Goal: Download file/media

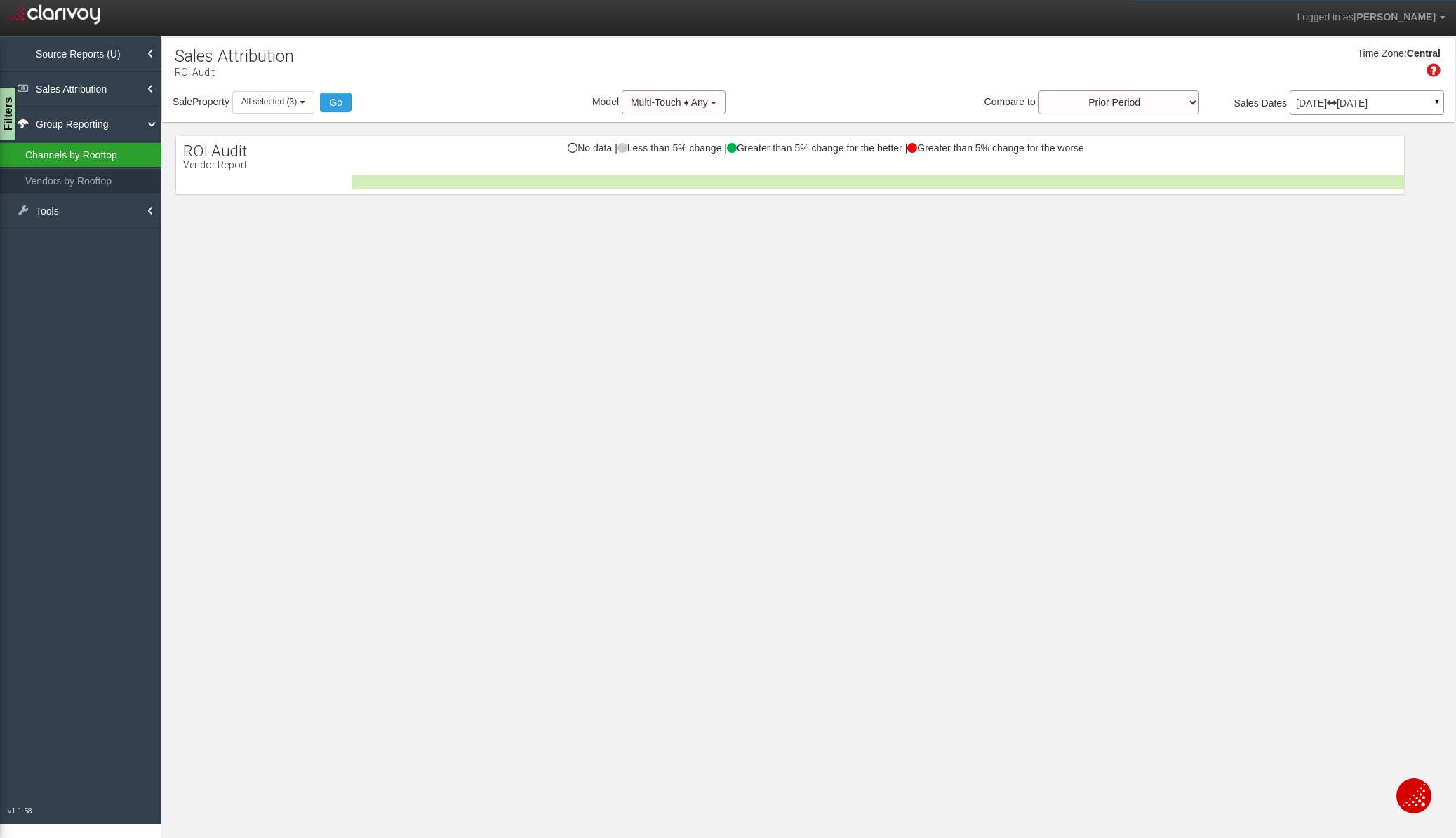
click at [74, 159] on link "Channels by Rooftop" at bounding box center [81, 154] width 161 height 25
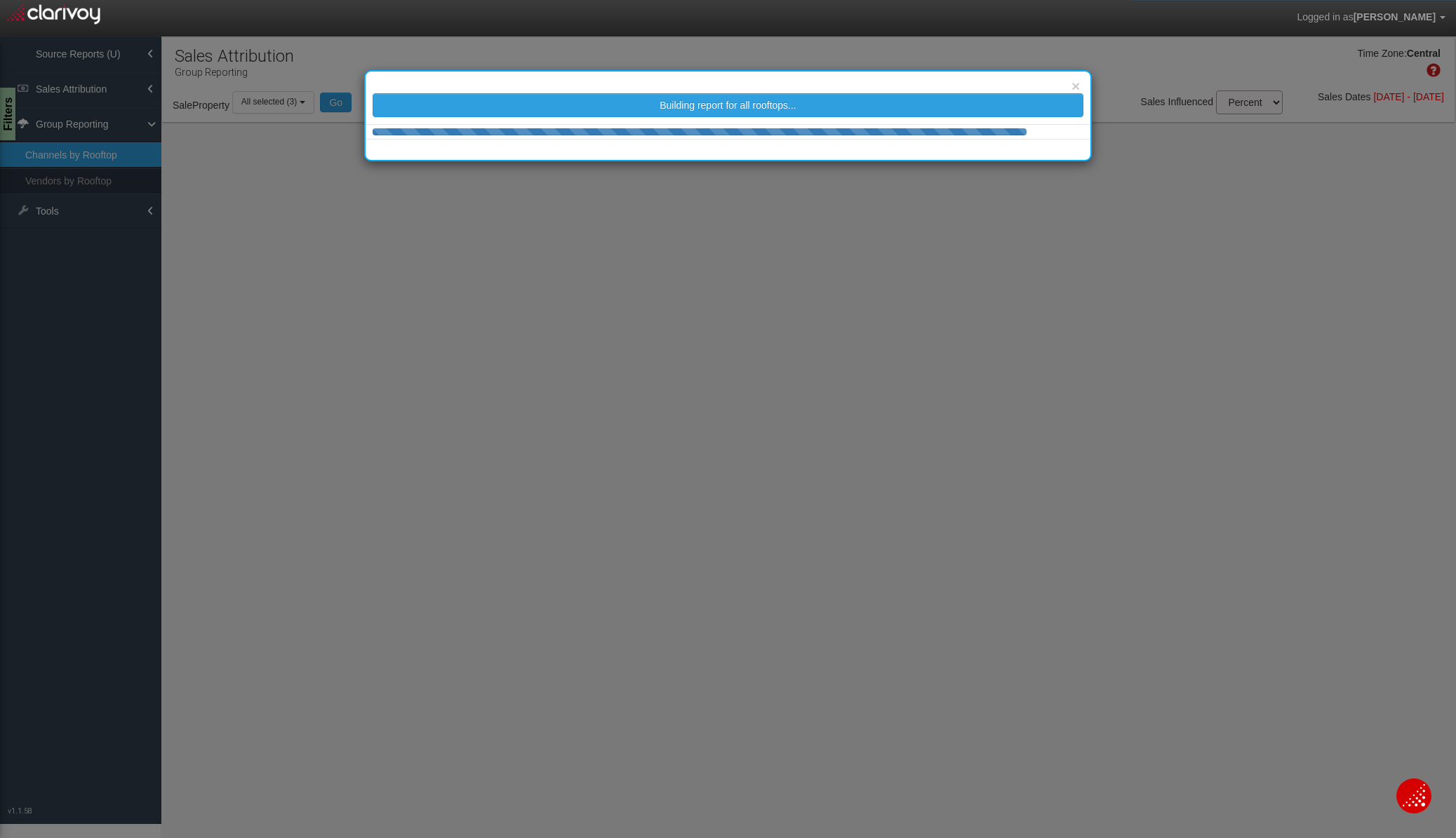
select select "25"
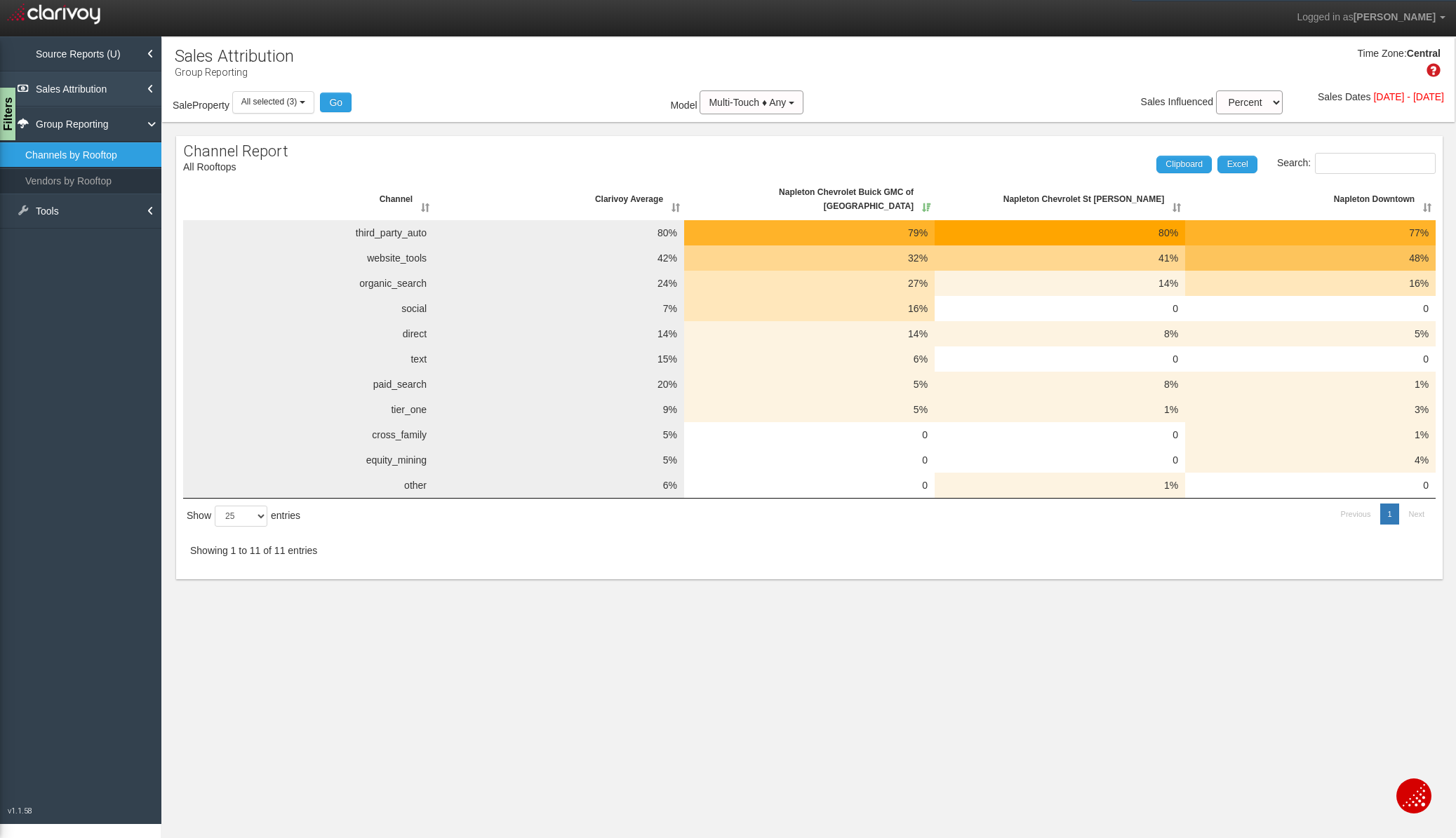
click at [91, 92] on link "Sales Attribution" at bounding box center [81, 89] width 161 height 35
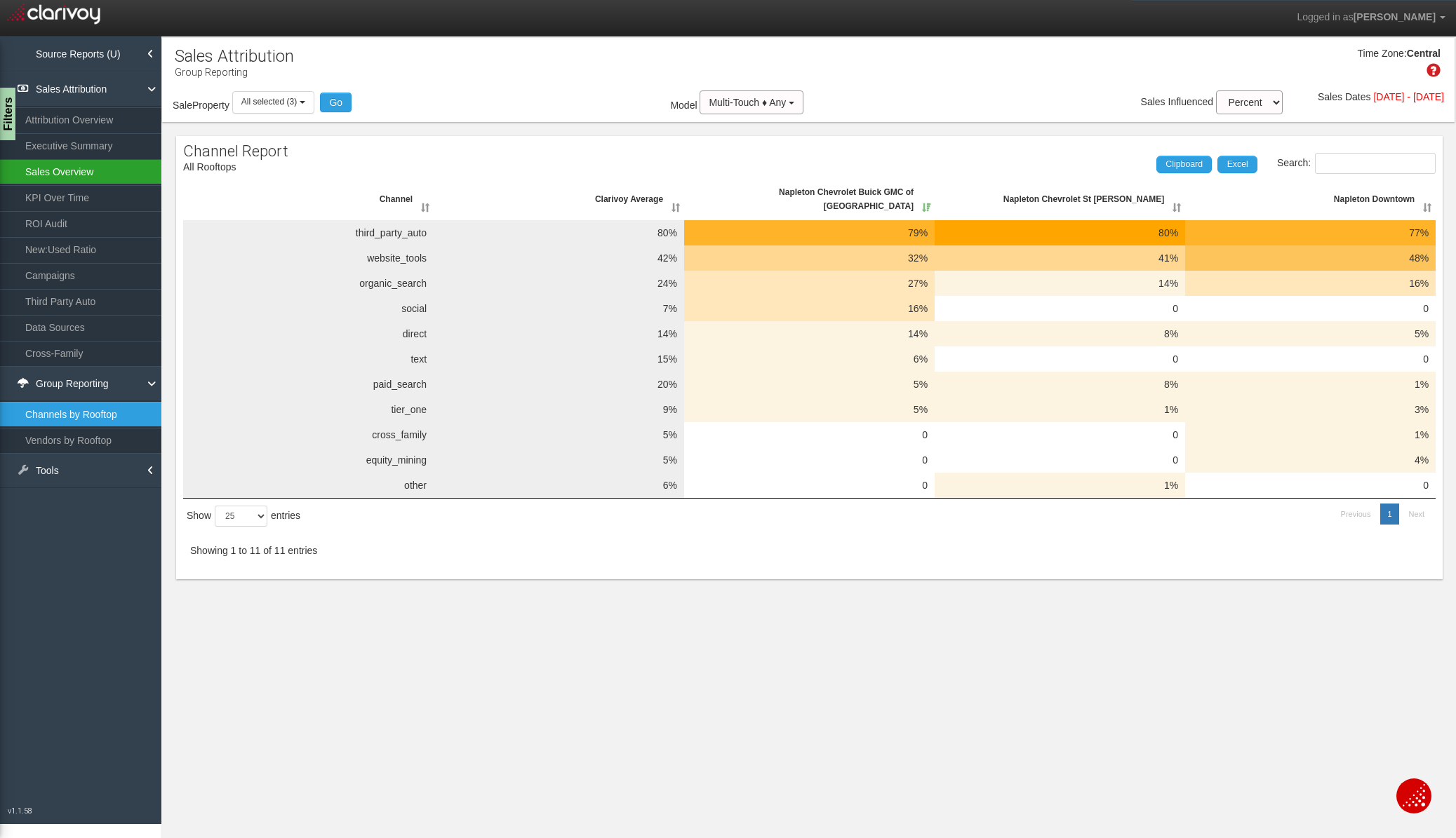
click at [78, 173] on link "Sales Overview" at bounding box center [81, 171] width 161 height 25
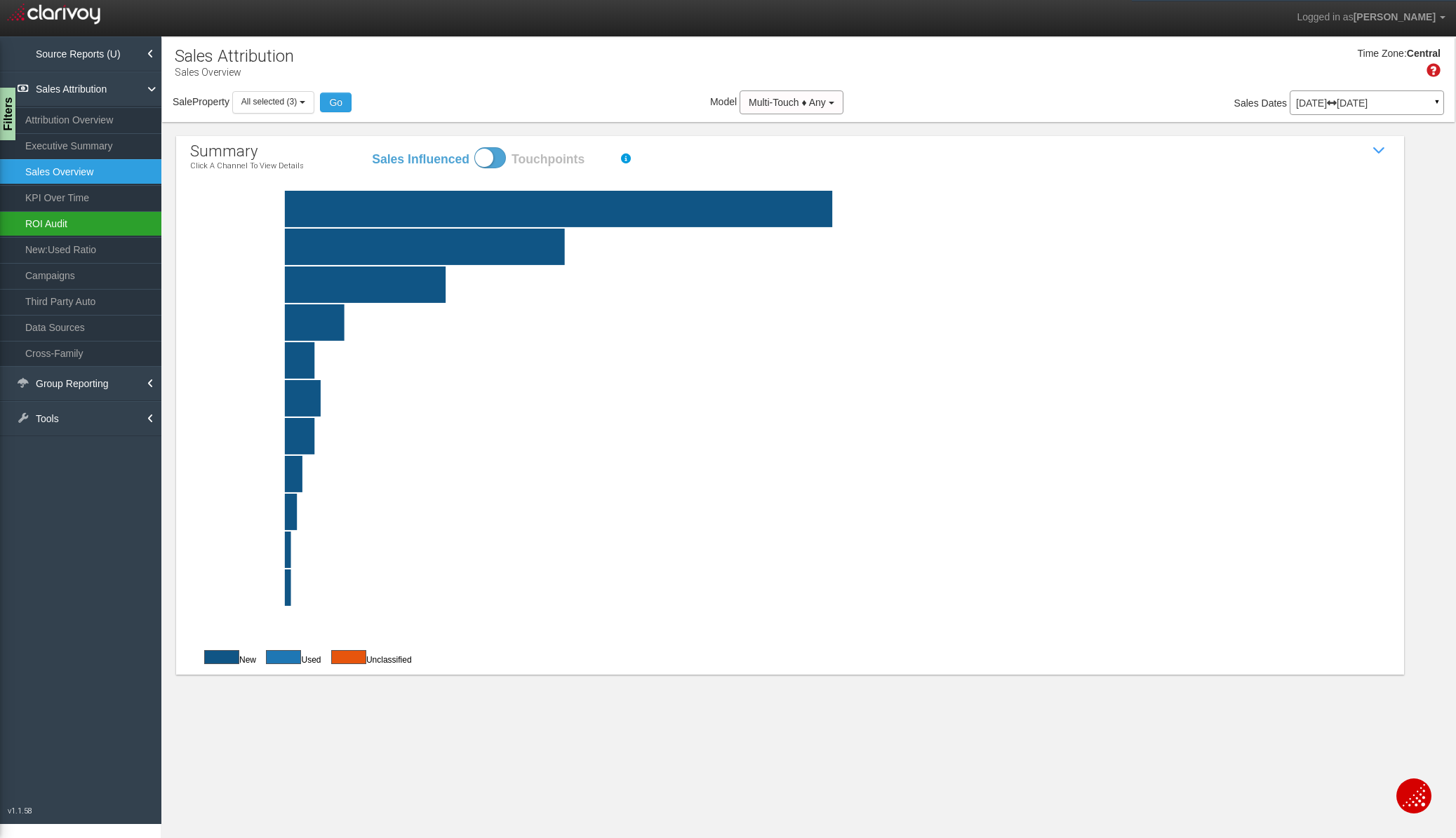
click at [65, 229] on link "ROI Audit" at bounding box center [81, 223] width 161 height 25
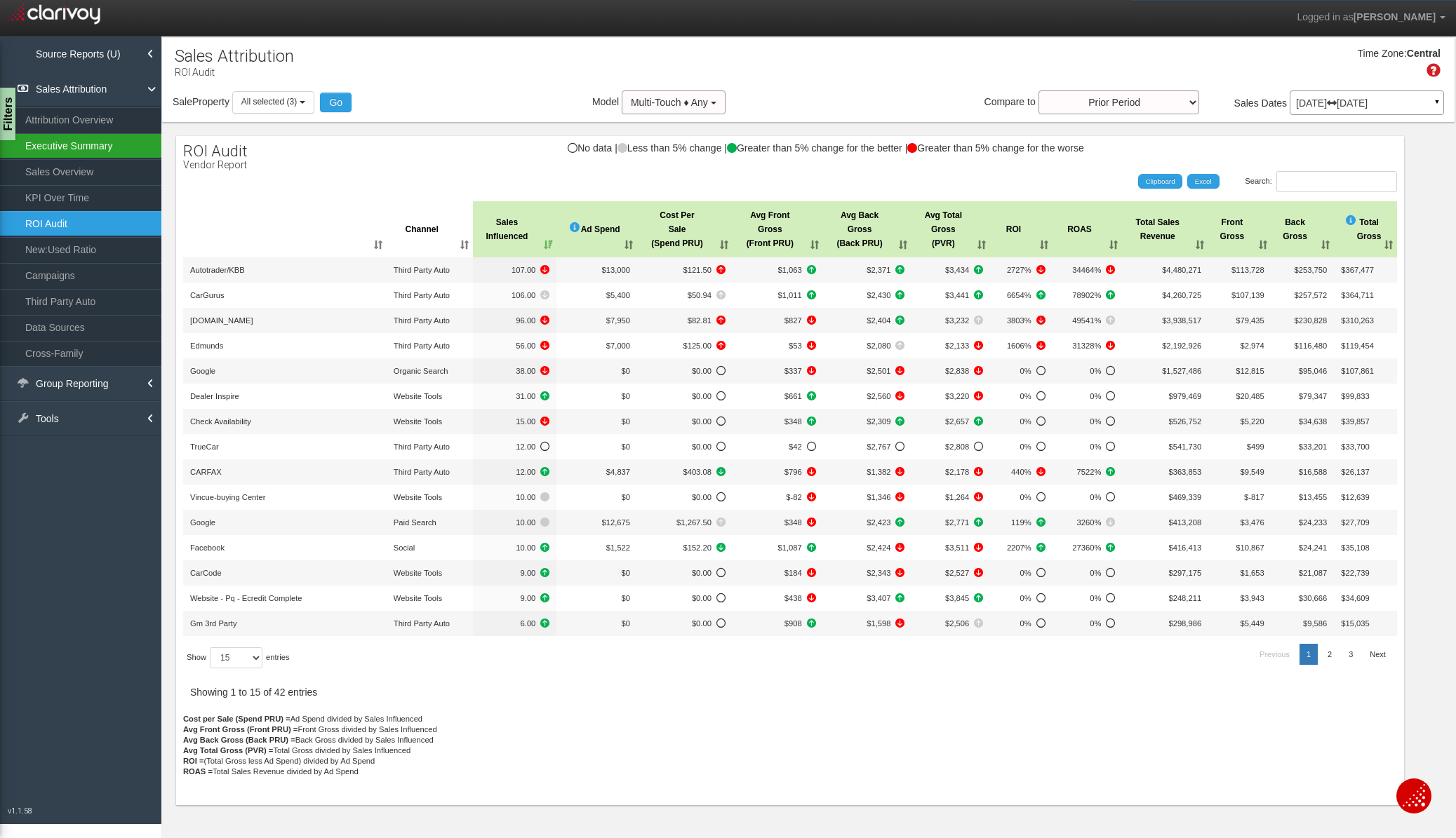
click at [56, 149] on link "Executive Summary" at bounding box center [81, 145] width 161 height 25
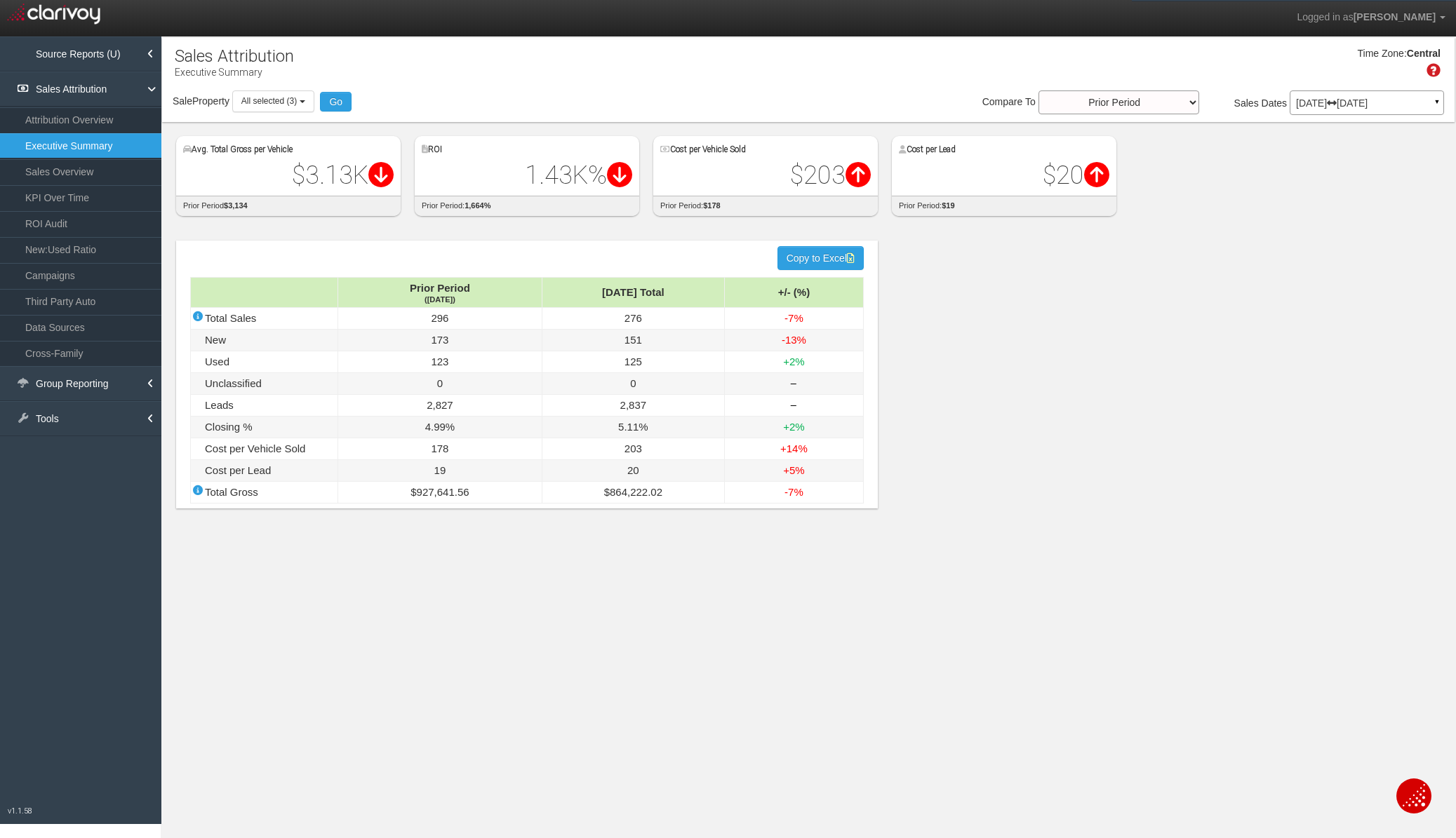
click at [80, 207] on link "KPI Over Time" at bounding box center [81, 197] width 161 height 25
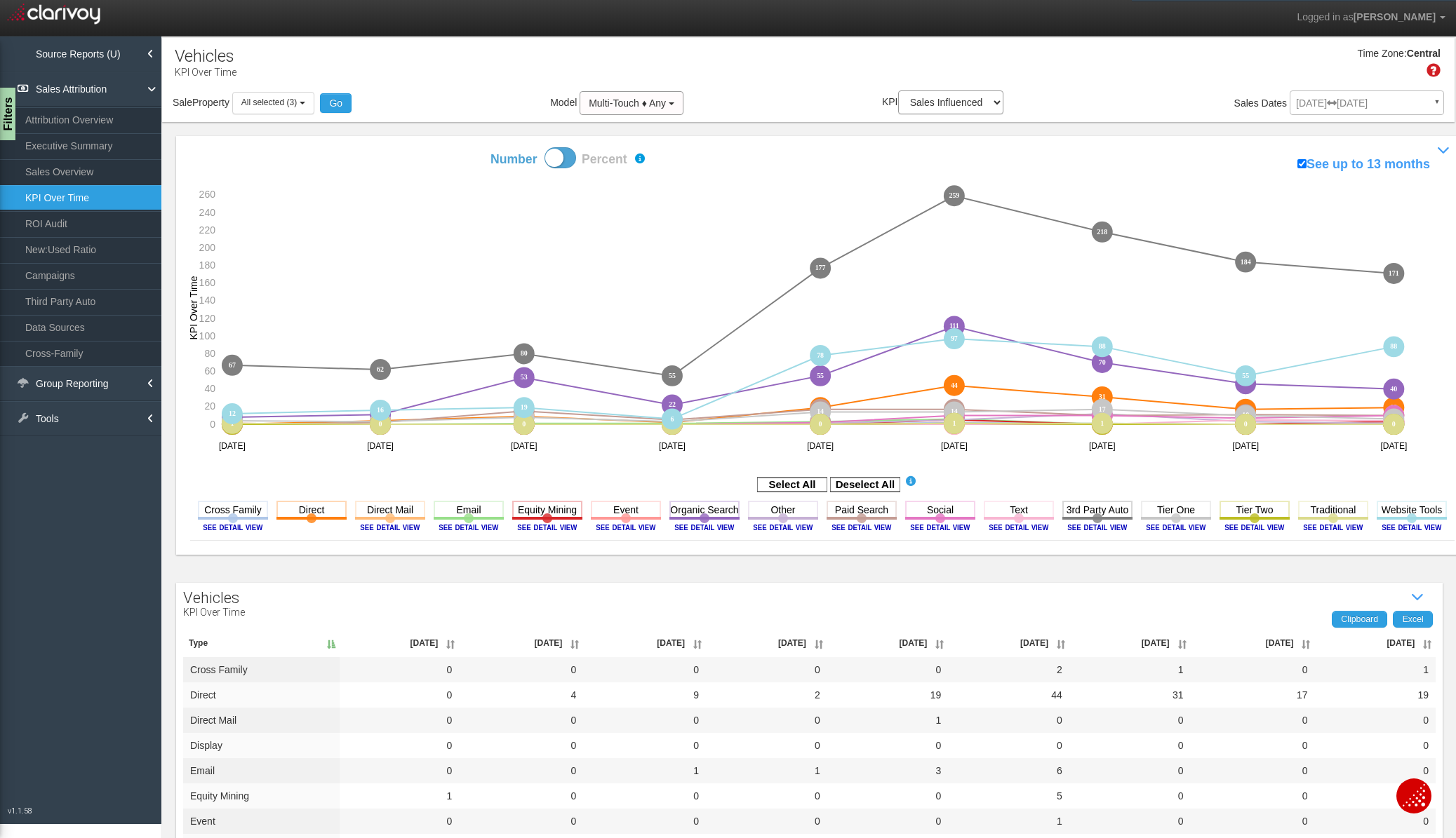
click at [864, 475] on icon "Deselect All" at bounding box center [864, 484] width 70 height 17
click at [864, 479] on rect at bounding box center [864, 485] width 70 height 14
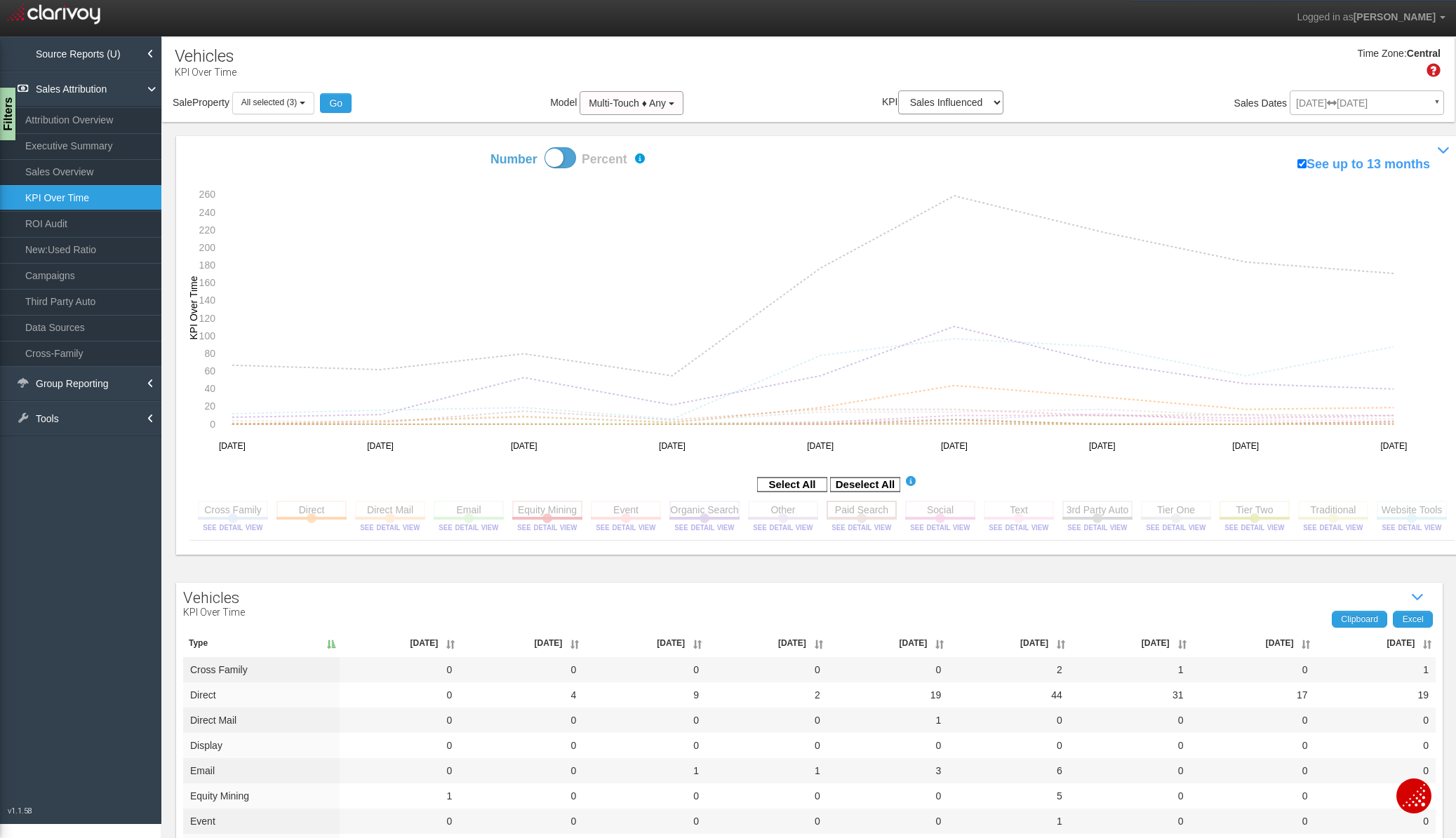
click at [896, 518] on rect at bounding box center [861, 509] width 70 height 17
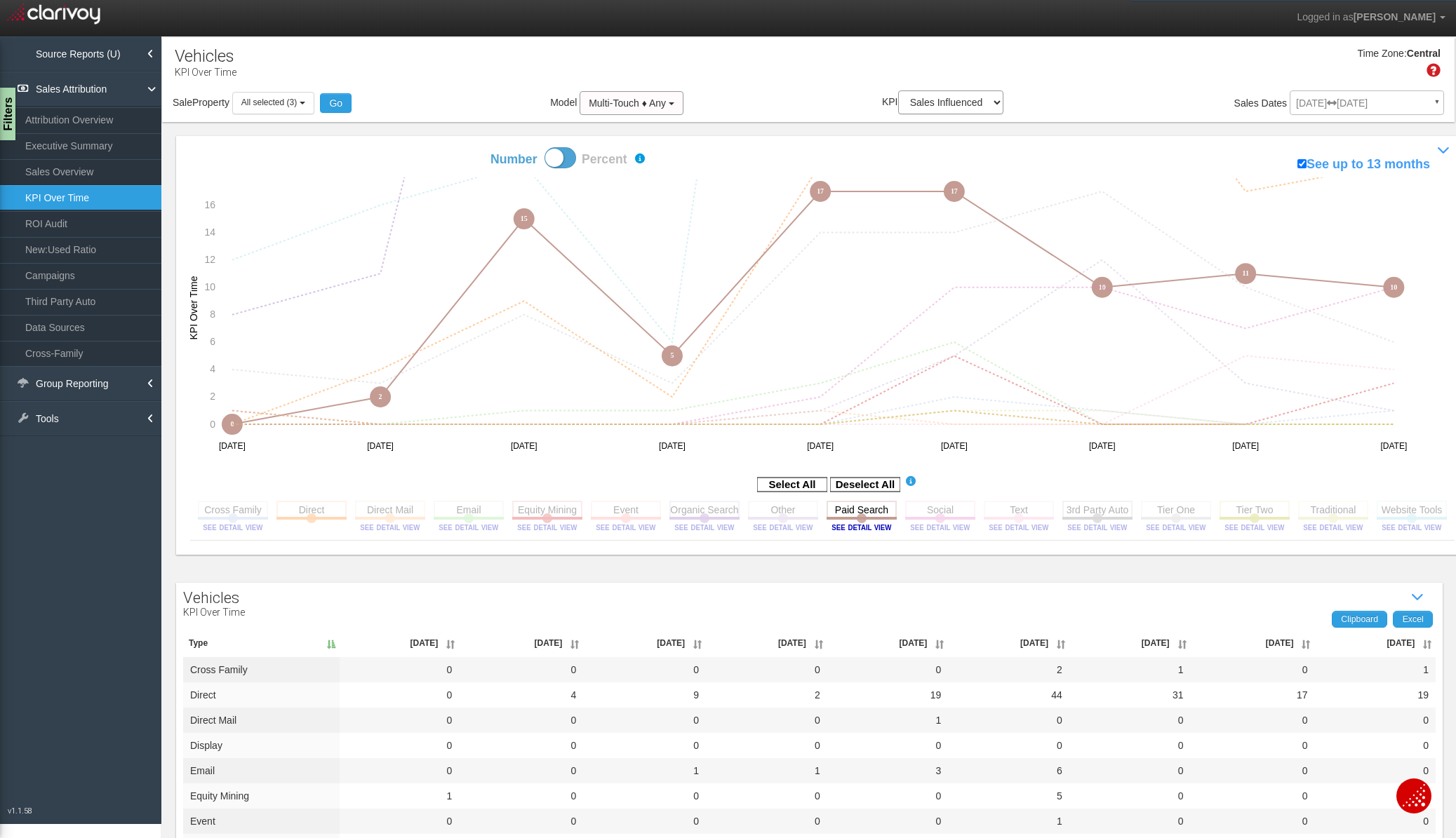
click at [1411, 103] on div "[DATE] [DATE] ▼ Comparing to: mm/dd/yyyy - mm/dd/yyyy Date Range: Custom [DATE]…" at bounding box center [1367, 106] width 154 height 24
click at [1420, 106] on div "[DATE] [DATE] ▼ Comparing to: mm/dd/yyyy - mm/dd/yyyy Date Range: Custom [DATE]…" at bounding box center [1367, 106] width 154 height 24
click at [1421, 98] on div "[DATE] [DATE] ▼ Comparing to: mm/dd/yyyy - mm/dd/yyyy Date Range: Custom [DATE]…" at bounding box center [1367, 106] width 154 height 24
click at [1362, 97] on div "[DATE] [DATE] ▼ Comparing to: mm/dd/yyyy - mm/dd/yyyy Date Range: Custom [DATE]…" at bounding box center [1367, 106] width 154 height 24
click at [1310, 161] on label "See up to 13 months" at bounding box center [1363, 164] width 133 height 18
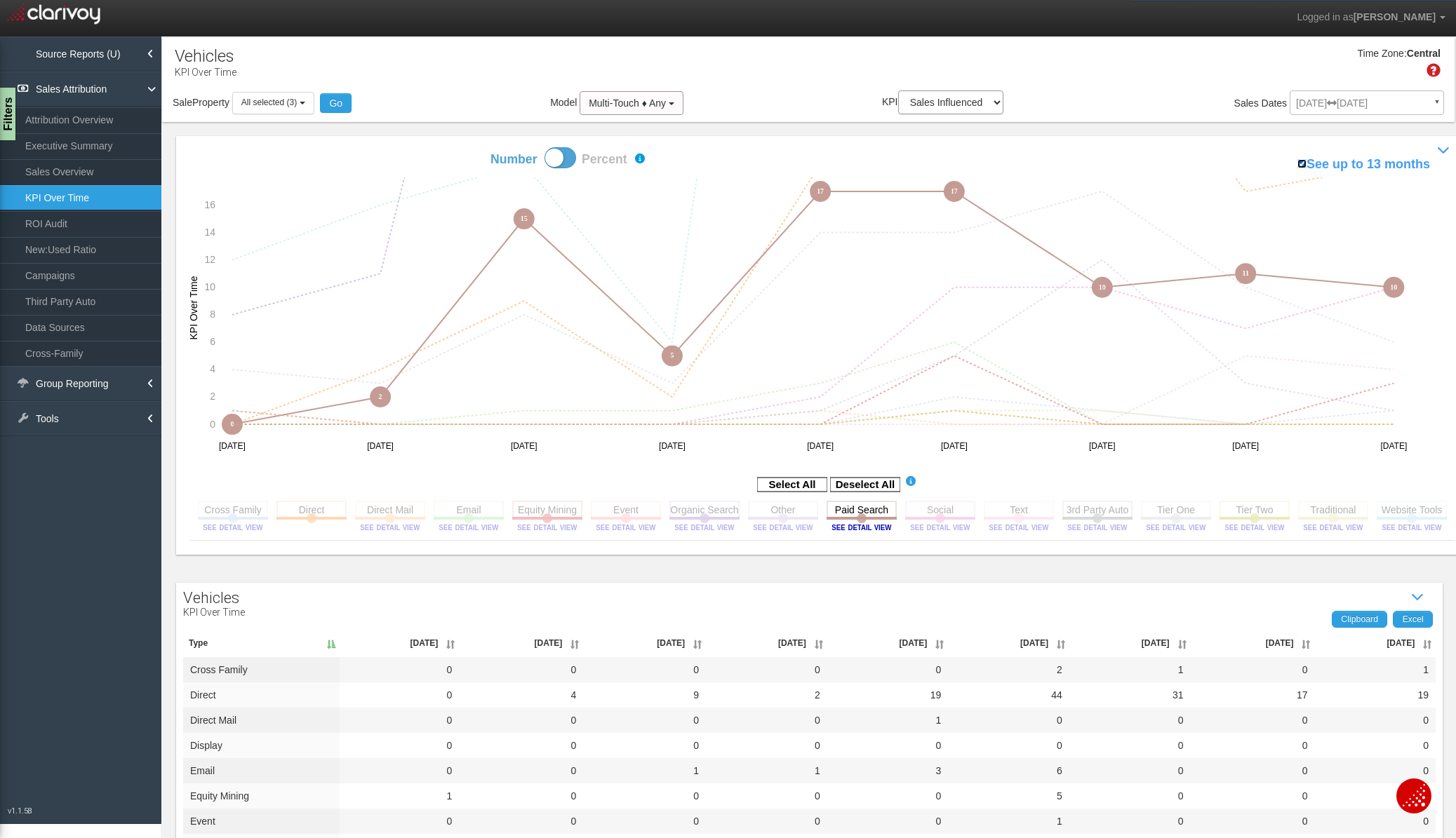
click at [1307, 161] on input "See up to 13 months" at bounding box center [1302, 164] width 10 height 10
checkbox input "false"
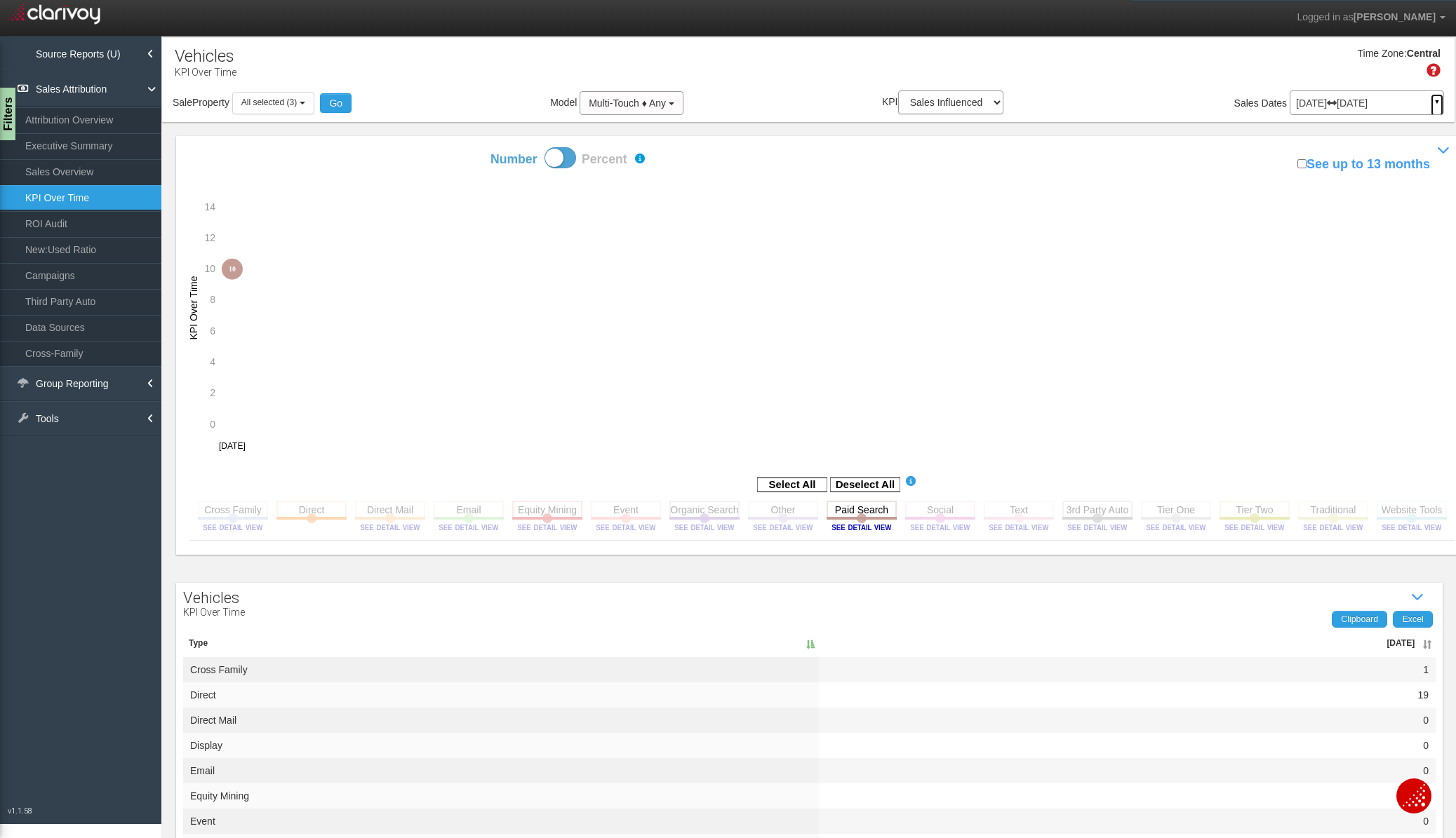
click at [1431, 104] on link "▼" at bounding box center [1437, 106] width 13 height 23
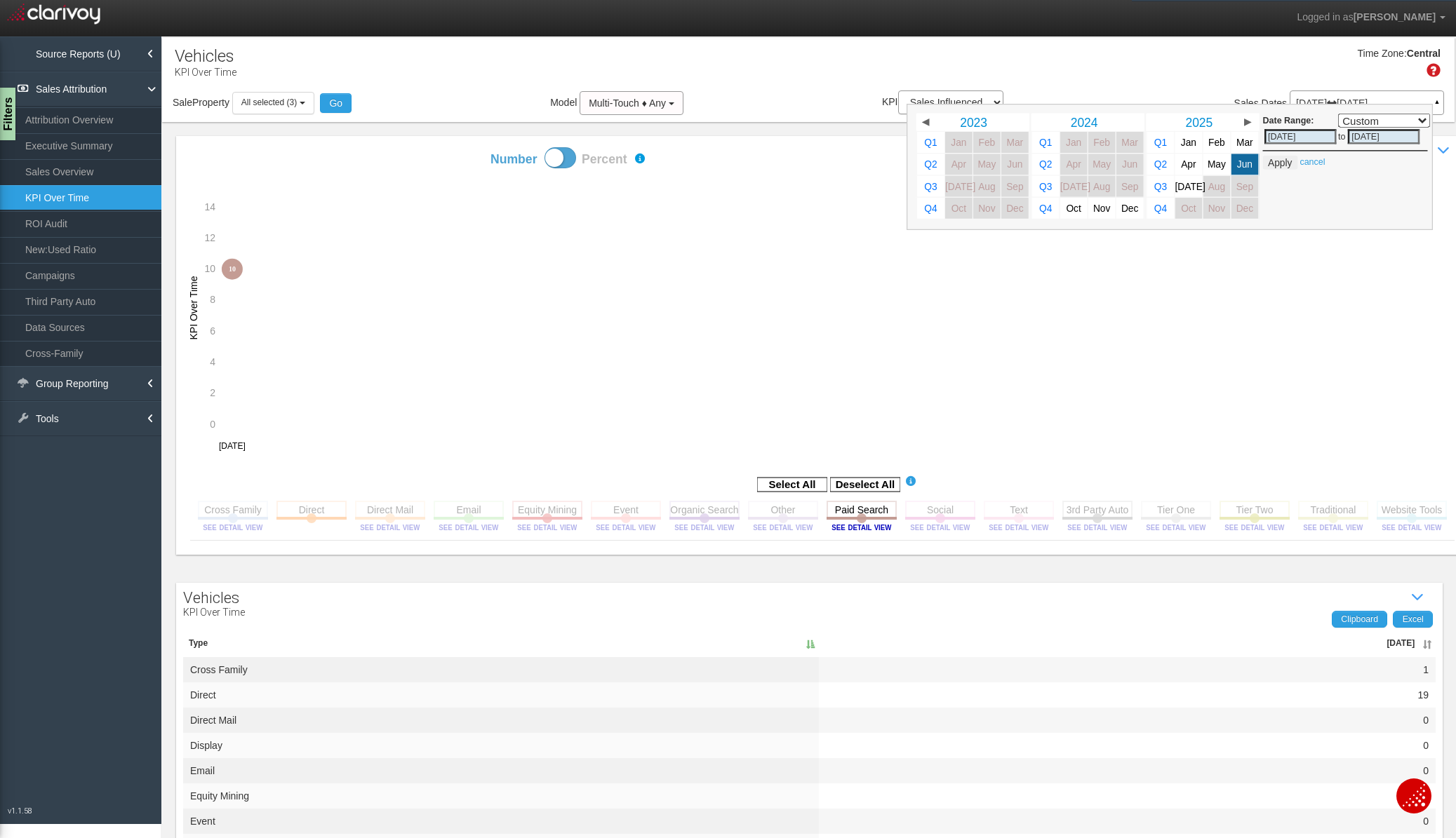
click at [1356, 140] on input "[DATE]" at bounding box center [1383, 136] width 72 height 15
click at [1207, 172] on link "May" at bounding box center [1218, 164] width 28 height 21
select select ","
type input "[DATE]"
click at [1376, 140] on input "[DATE]" at bounding box center [1383, 136] width 72 height 15
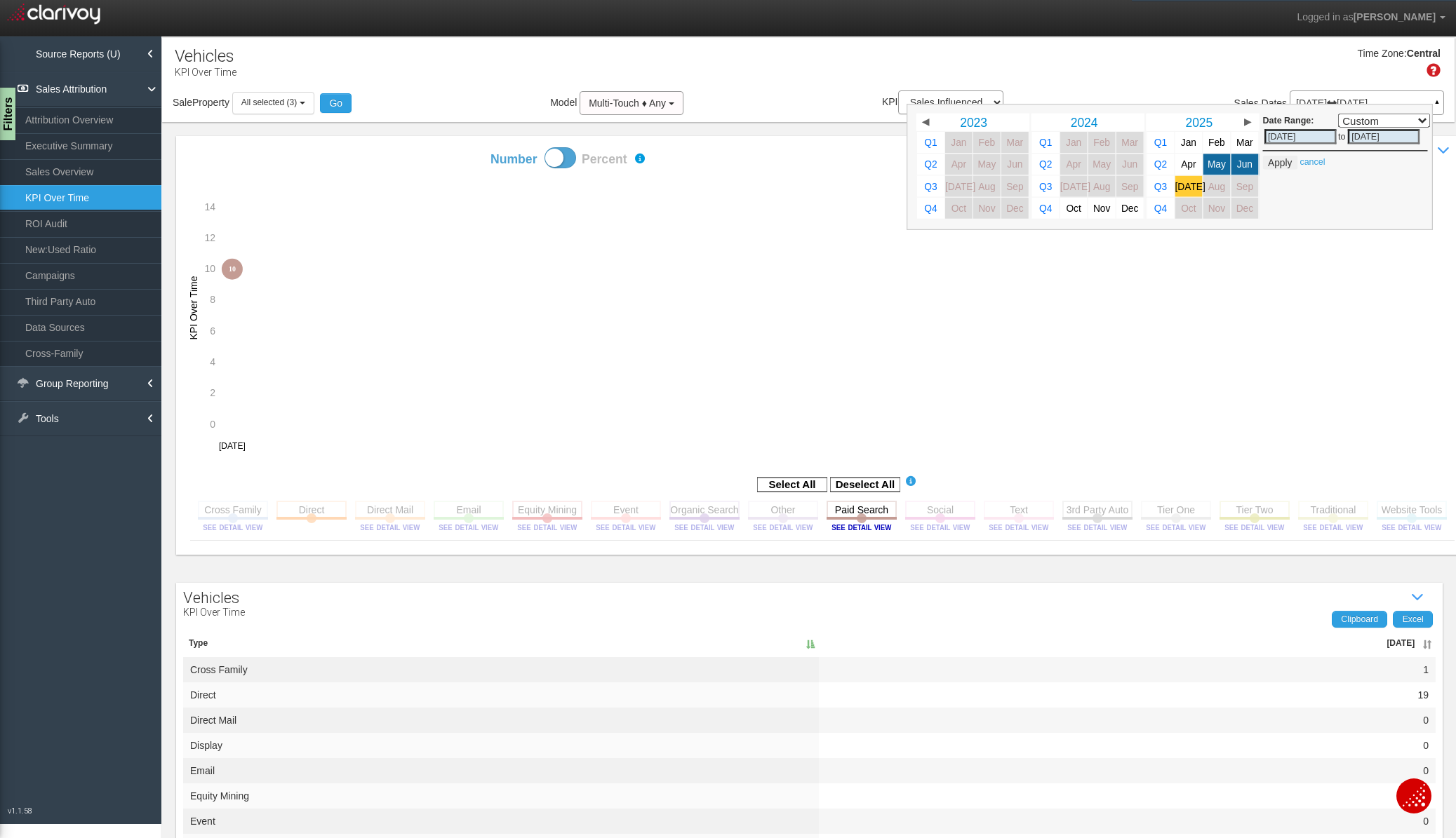
click at [1175, 194] on link "[DATE]" at bounding box center [1189, 186] width 28 height 21
select select ","
type input "[DATE]"
click at [1270, 164] on button "Apply" at bounding box center [1280, 162] width 35 height 14
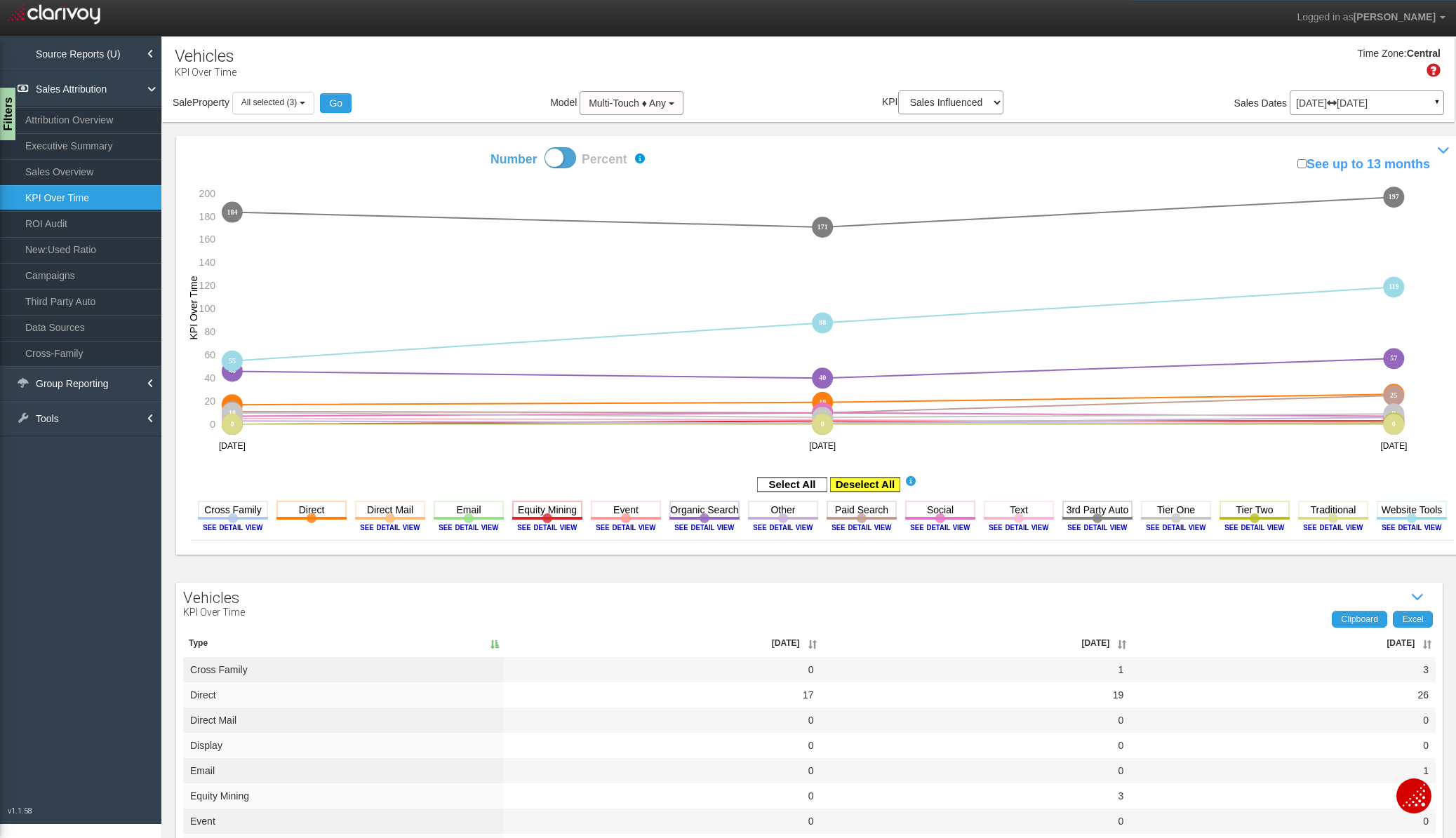
click at [870, 478] on rect at bounding box center [864, 485] width 70 height 14
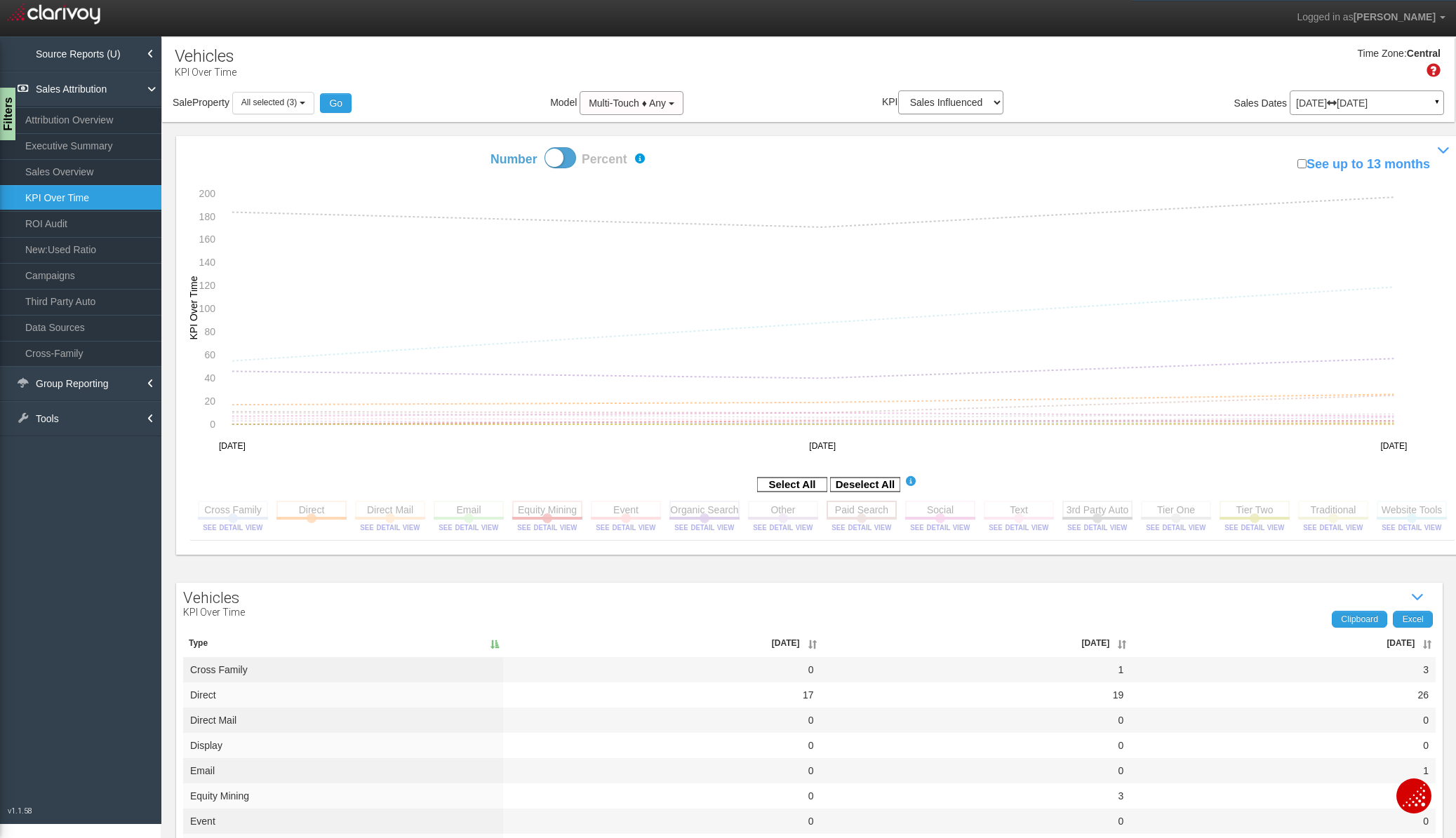
click at [896, 511] on rect at bounding box center [861, 509] width 70 height 17
click at [896, 510] on rect at bounding box center [861, 509] width 70 height 17
click at [975, 510] on rect at bounding box center [940, 509] width 70 height 17
click at [972, 528] on image at bounding box center [940, 527] width 63 height 9
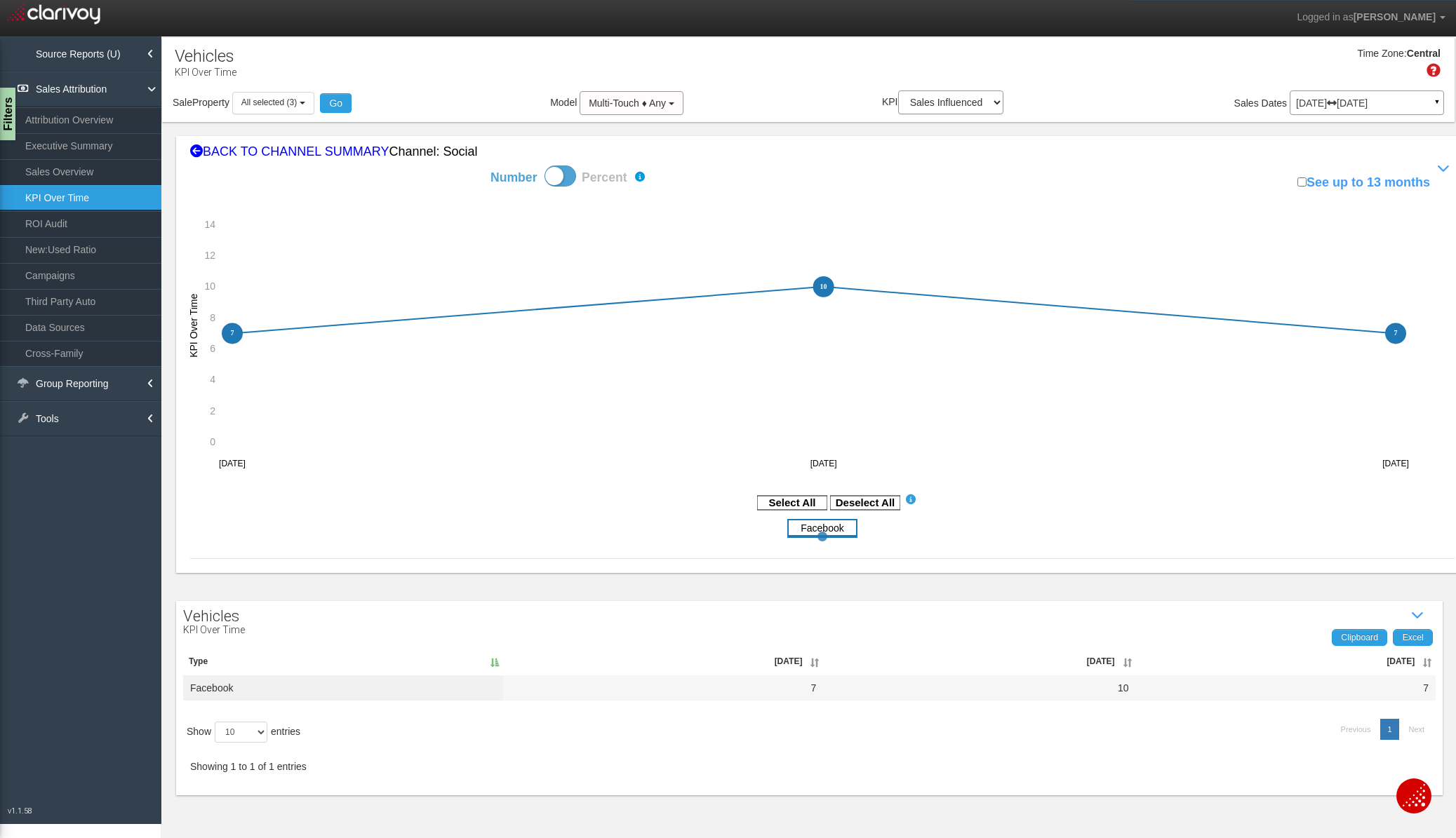
click at [812, 528] on rect at bounding box center [822, 528] width 70 height 17
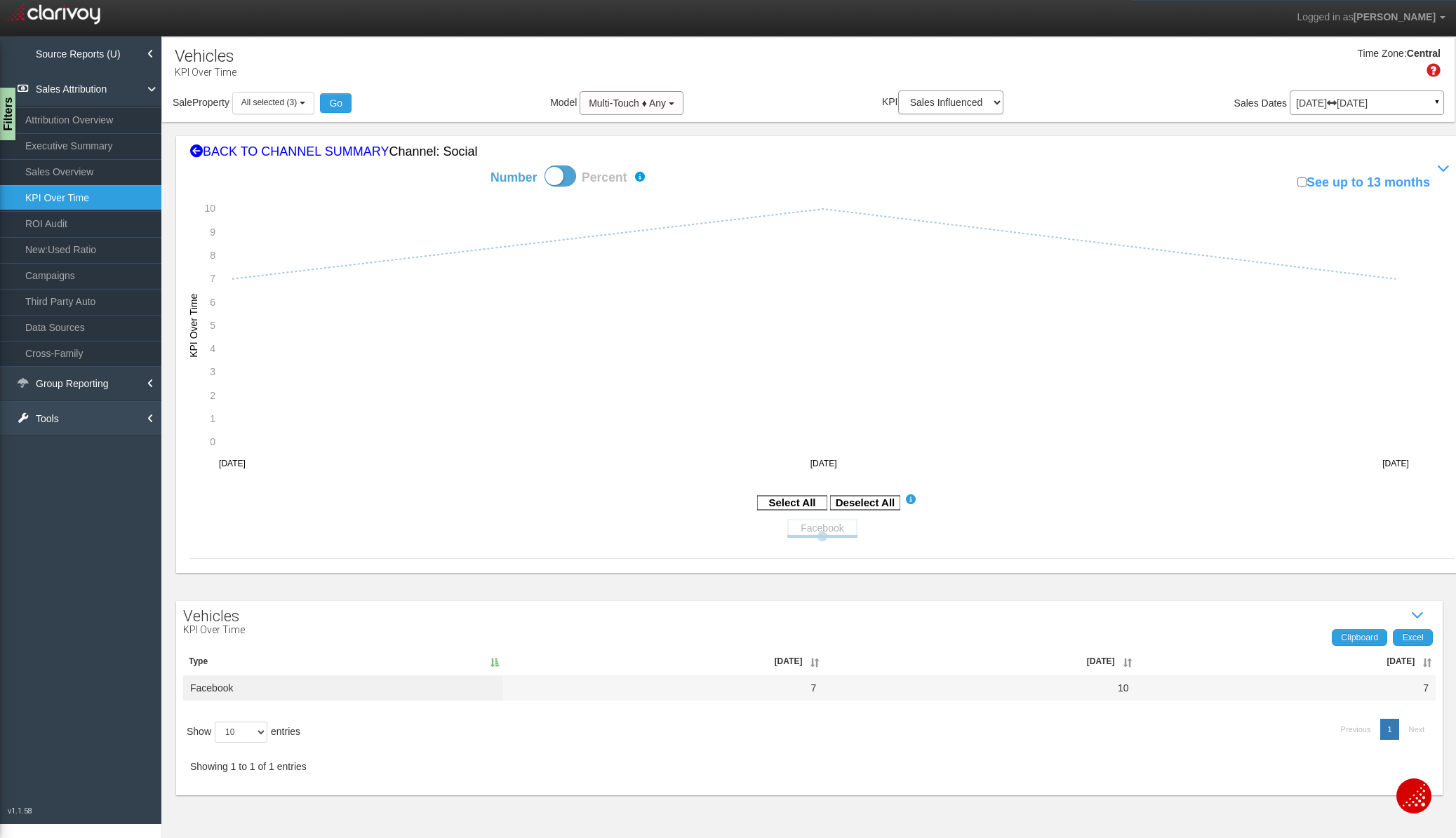
click at [80, 421] on link "Tools" at bounding box center [81, 418] width 161 height 35
click at [75, 488] on link "Download Clicktrails" at bounding box center [81, 475] width 161 height 25
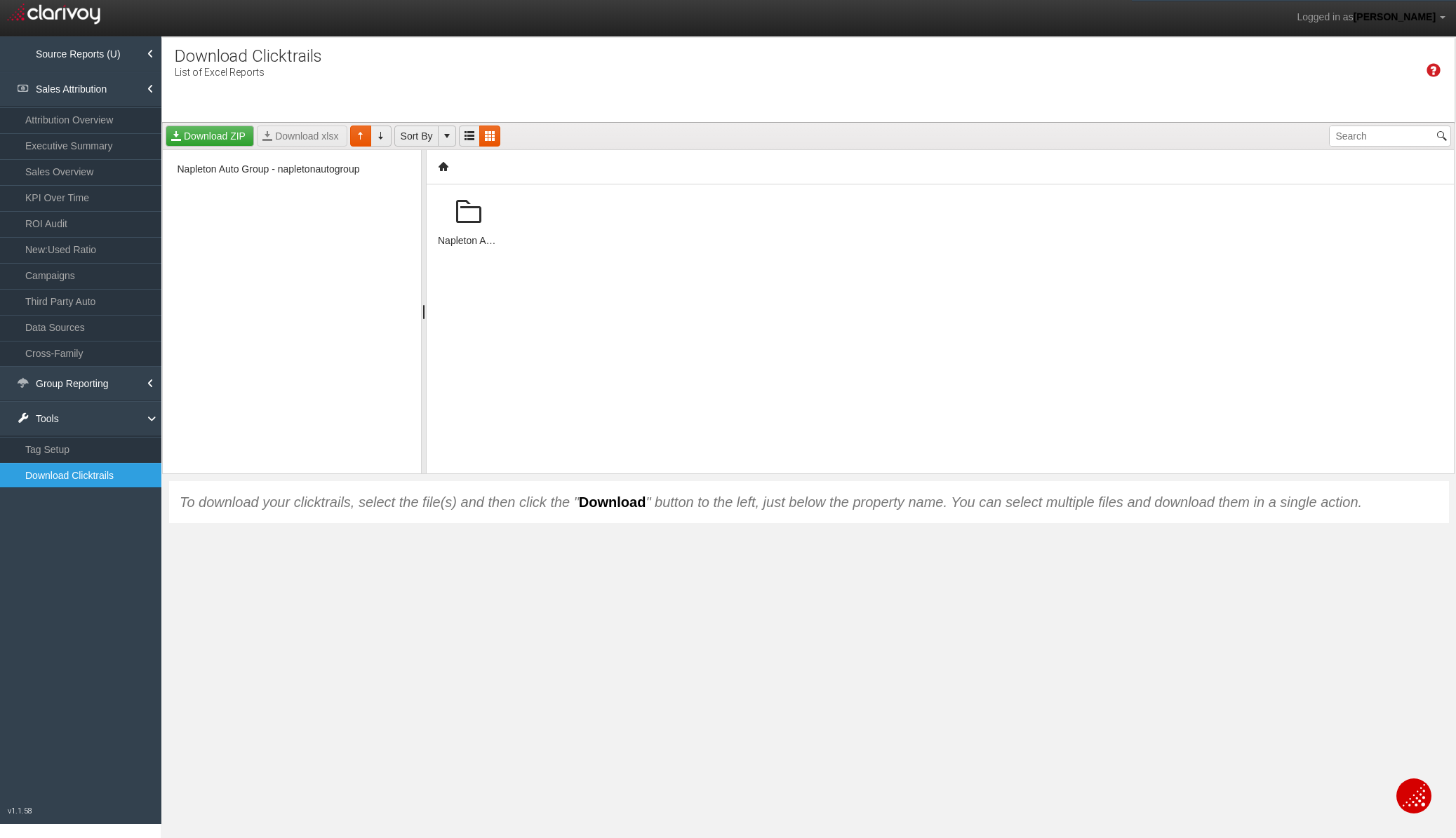
click at [468, 212] on span at bounding box center [469, 212] width 34 height 34
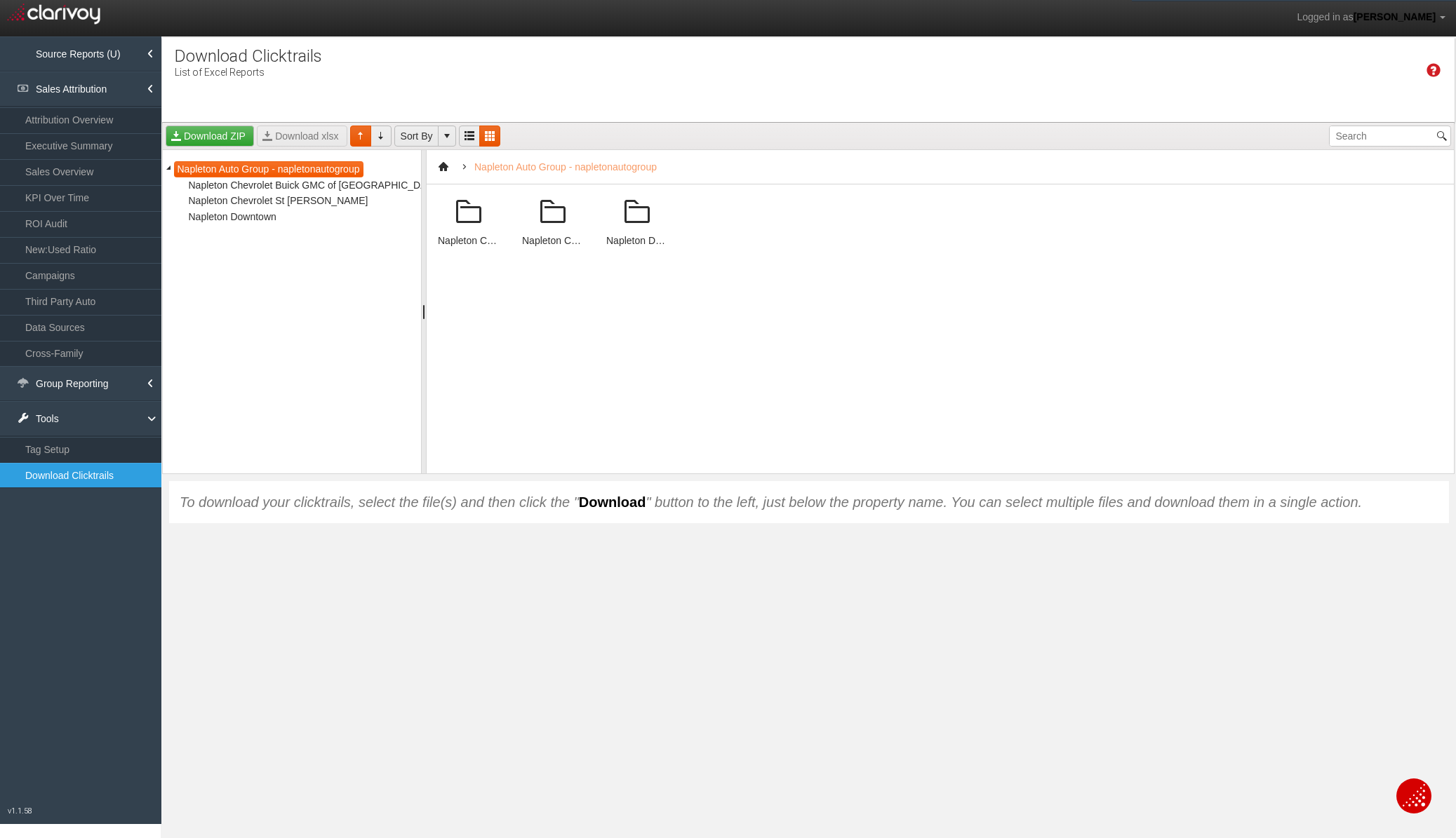
click at [553, 224] on span at bounding box center [553, 212] width 34 height 34
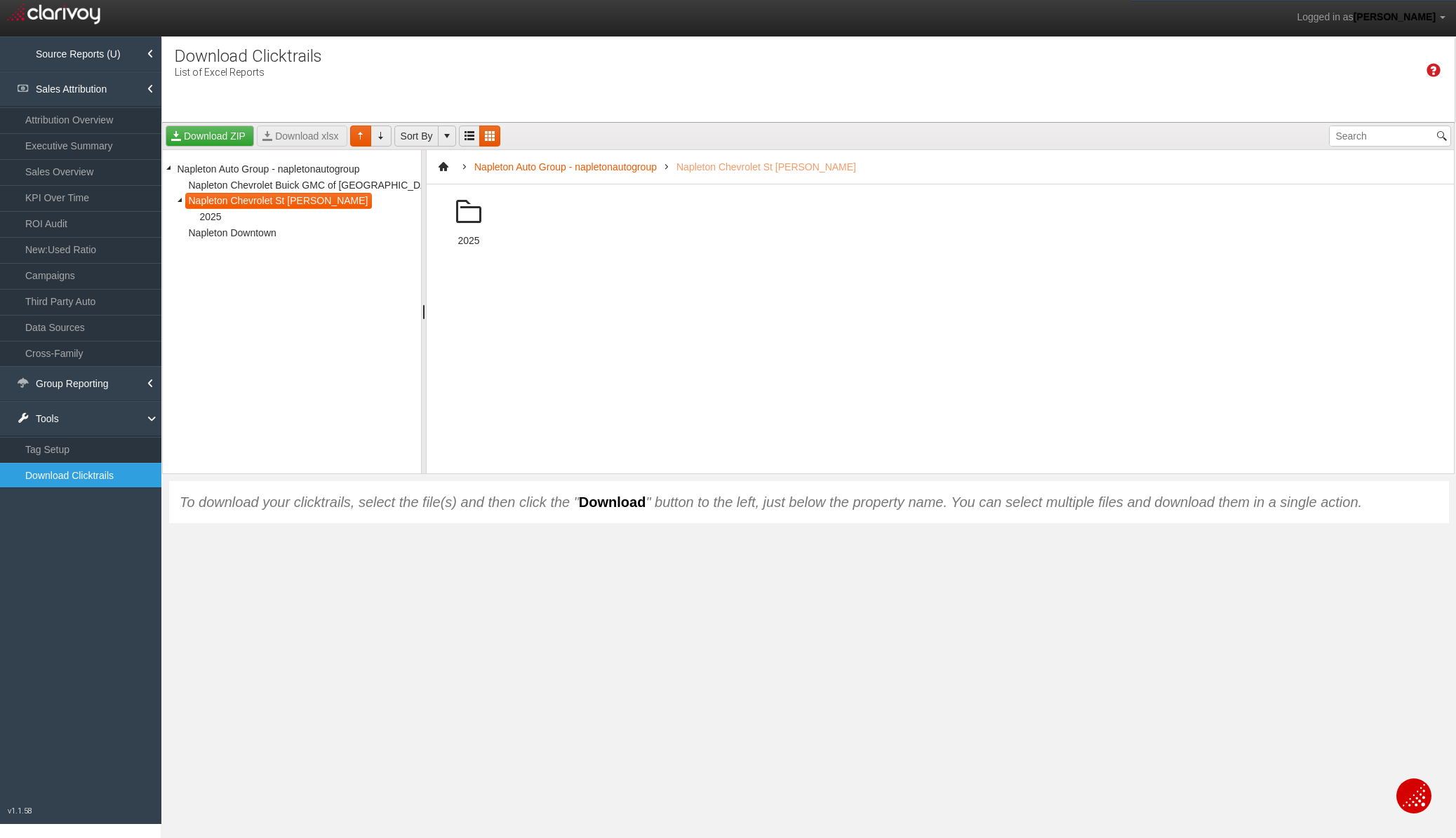
click at [479, 217] on span at bounding box center [469, 212] width 34 height 34
click at [720, 222] on span at bounding box center [721, 212] width 34 height 34
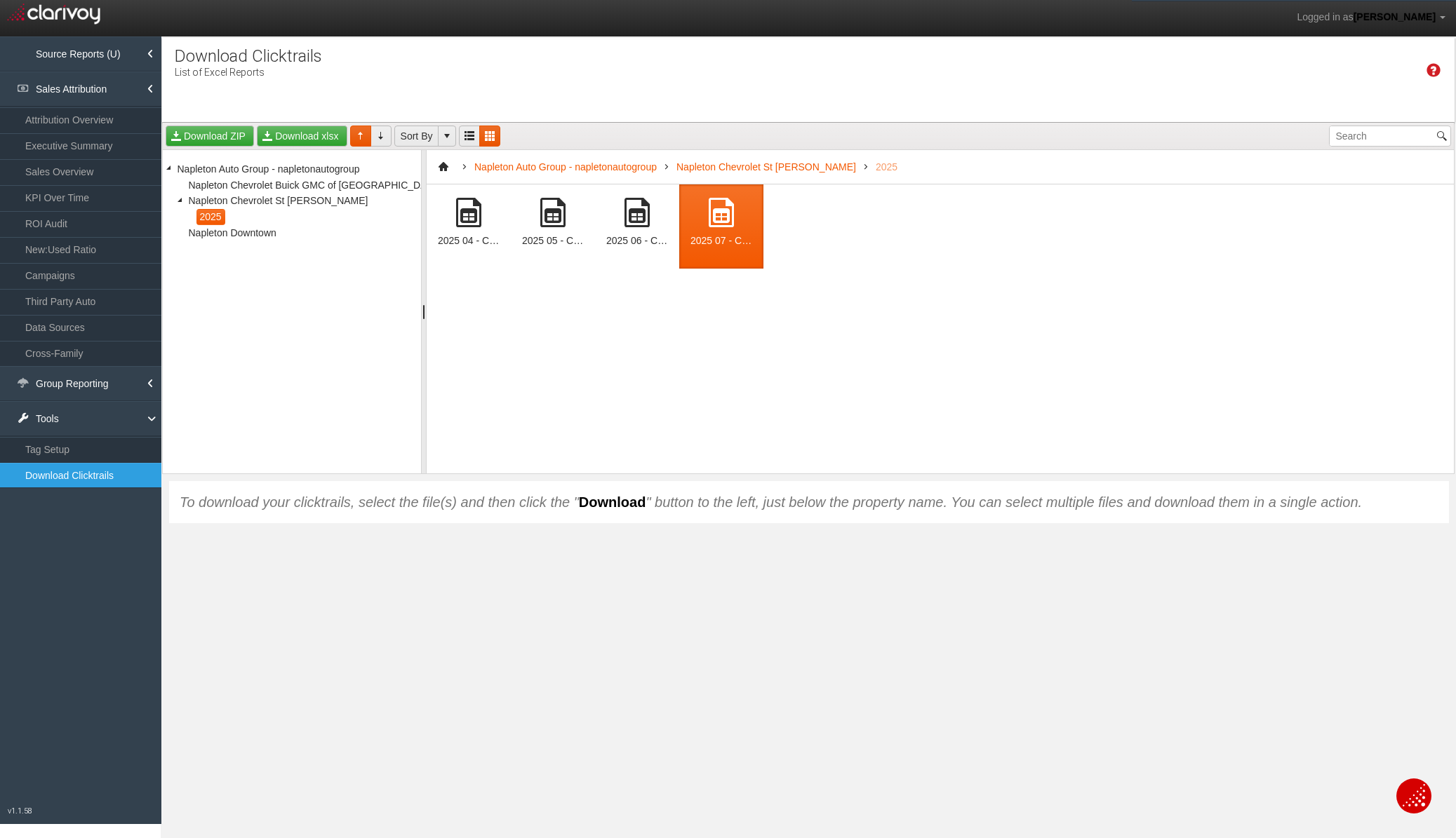
click at [838, 297] on div "2025 04 - Clarivoy Clicktrails - Napleton Chevrolet St [PERSON_NAME] (53233)[22…" at bounding box center [941, 329] width 1027 height 289
click at [829, 309] on div "2025 04 - Clarivoy Clicktrails - Napleton Chevrolet St [PERSON_NAME] (53233)[22…" at bounding box center [941, 329] width 1027 height 289
click at [723, 221] on span at bounding box center [721, 212] width 34 height 34
click at [721, 410] on div "2025 04 - Clarivoy Clicktrails - Napleton Chevrolet St [PERSON_NAME] (53233)[22…" at bounding box center [941, 329] width 1027 height 289
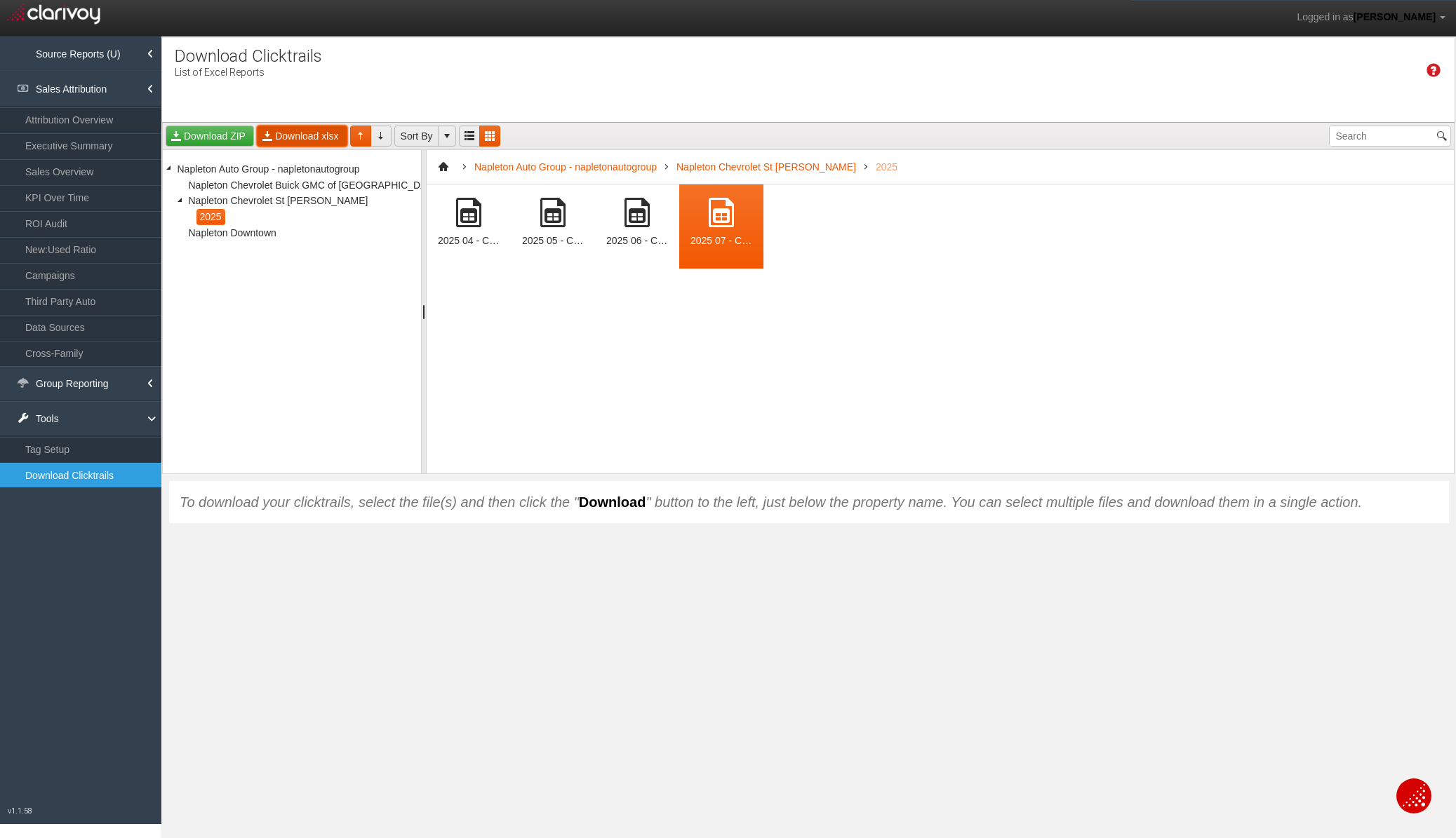
click at [301, 141] on link "Download xlsx" at bounding box center [302, 136] width 90 height 21
